Goal: Task Accomplishment & Management: Manage account settings

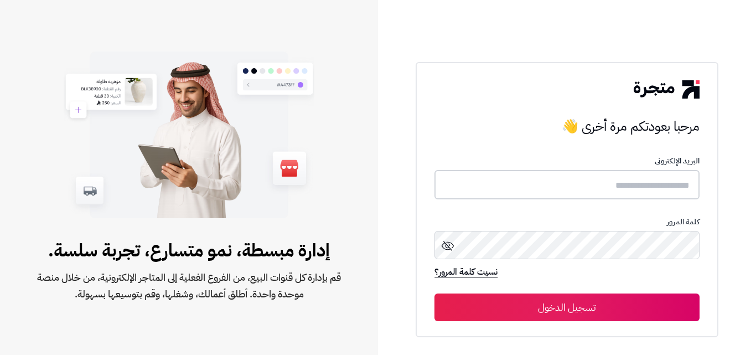
click at [557, 179] on input "text" at bounding box center [566, 184] width 265 height 29
type input "**********"
click at [591, 316] on button "تسجيل الدخول" at bounding box center [566, 307] width 265 height 28
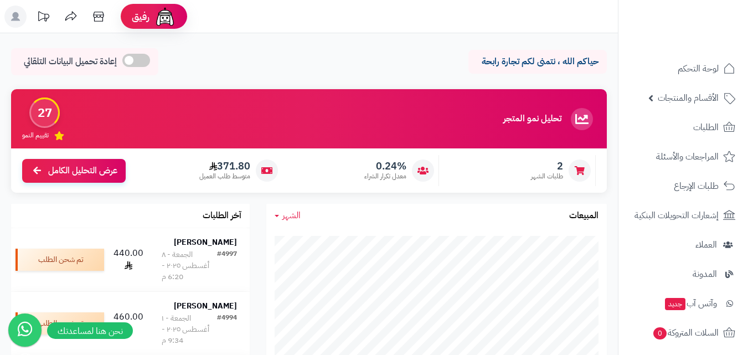
click at [374, 61] on div "حياكم الله ، نتمنى لكم تجارة رابحة إعادة تحميل البيانات التلقائي" at bounding box center [308, 64] width 595 height 33
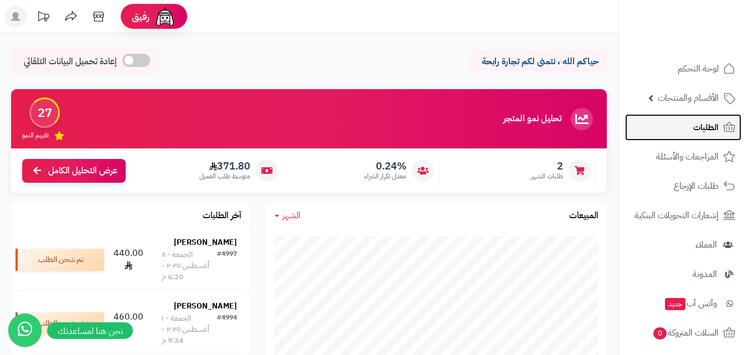
click at [699, 126] on span "الطلبات" at bounding box center [705, 127] width 25 height 15
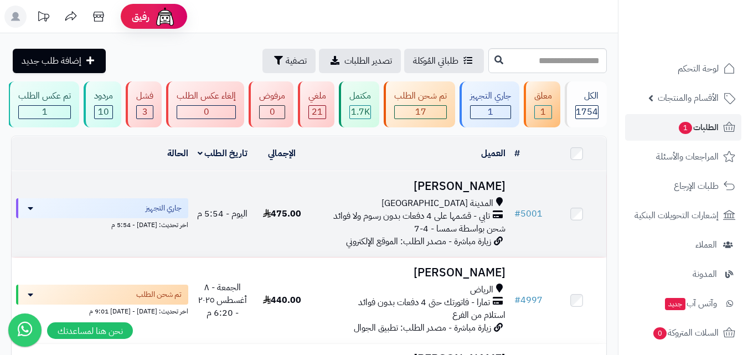
click at [462, 188] on h3 "عبدالرحمن العبدالدائم" at bounding box center [410, 186] width 189 height 13
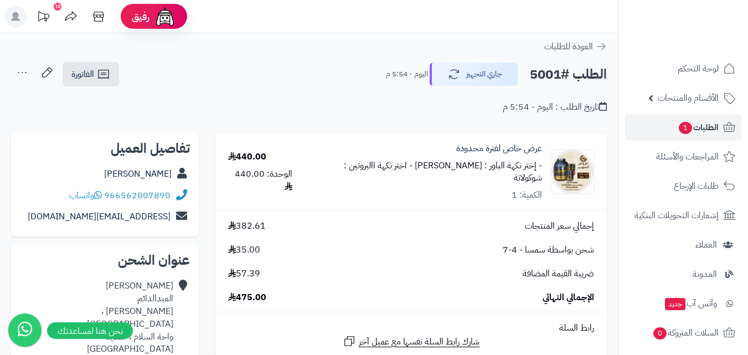
drag, startPoint x: 174, startPoint y: 175, endPoint x: 94, endPoint y: 178, distance: 79.7
click at [94, 178] on div "[PERSON_NAME]" at bounding box center [105, 174] width 170 height 22
copy div "[PERSON_NAME]"
drag, startPoint x: 172, startPoint y: 196, endPoint x: 109, endPoint y: 200, distance: 62.7
click at [109, 200] on div "966562007890 واتساب" at bounding box center [105, 196] width 170 height 22
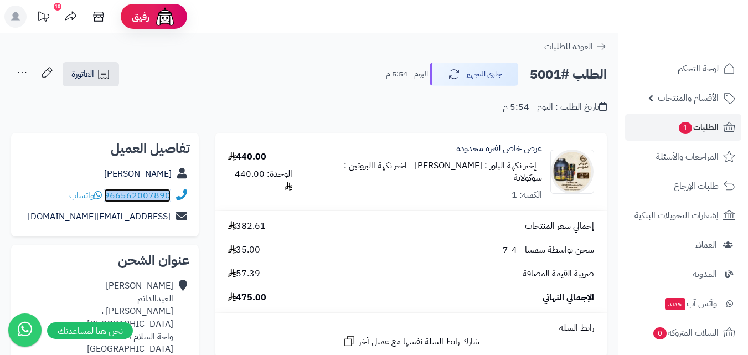
copy div "966562007890"
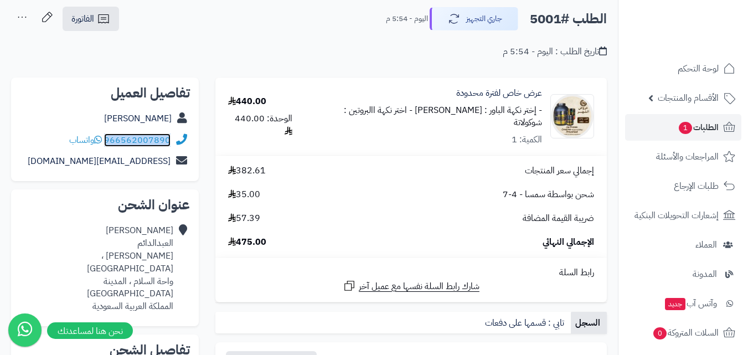
scroll to position [111, 0]
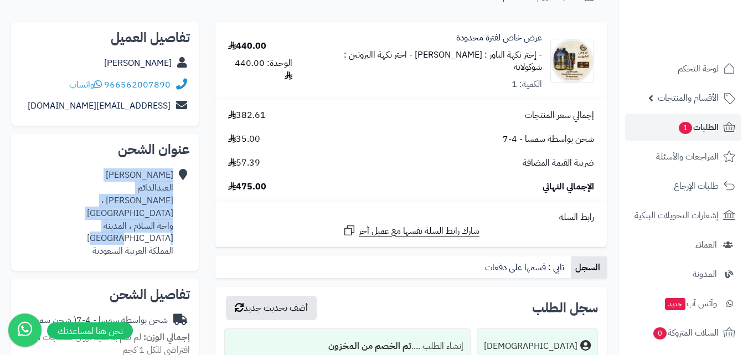
drag, startPoint x: 175, startPoint y: 201, endPoint x: 76, endPoint y: 212, distance: 99.7
click at [76, 212] on div "[PERSON_NAME] [PERSON_NAME] ، [GEOGRAPHIC_DATA] واحة السلام ، المدينة [GEOGRAPH…" at bounding box center [105, 212] width 170 height 97
drag, startPoint x: 95, startPoint y: 206, endPoint x: 68, endPoint y: 202, distance: 26.8
click at [68, 202] on div "[PERSON_NAME] [PERSON_NAME] ، [GEOGRAPHIC_DATA] واحة السلام ، المدينة [GEOGRAPH…" at bounding box center [105, 212] width 170 height 97
drag, startPoint x: 175, startPoint y: 203, endPoint x: 77, endPoint y: 209, distance: 97.6
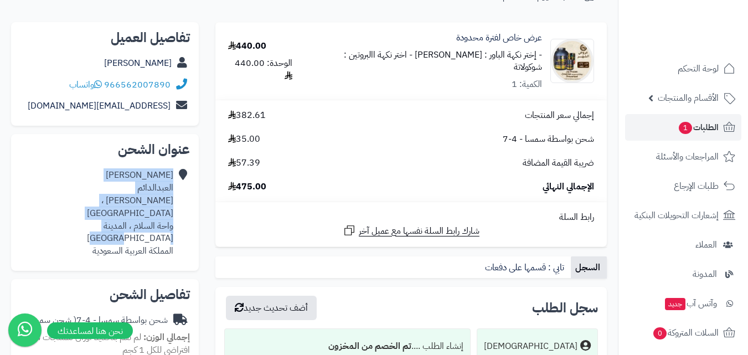
click at [77, 209] on div "[PERSON_NAME] [PERSON_NAME] ، [GEOGRAPHIC_DATA] واحة السلام ، المدينة [GEOGRAPH…" at bounding box center [105, 212] width 170 height 97
copy div "[PERSON_NAME] [PERSON_NAME] ، [GEOGRAPHIC_DATA] واحة السلام ، المدينة [GEOGRAPH…"
